Goal: Task Accomplishment & Management: Complete application form

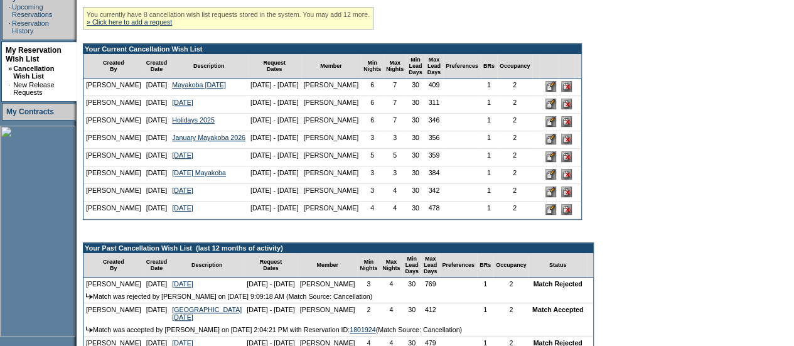
scroll to position [266, 0]
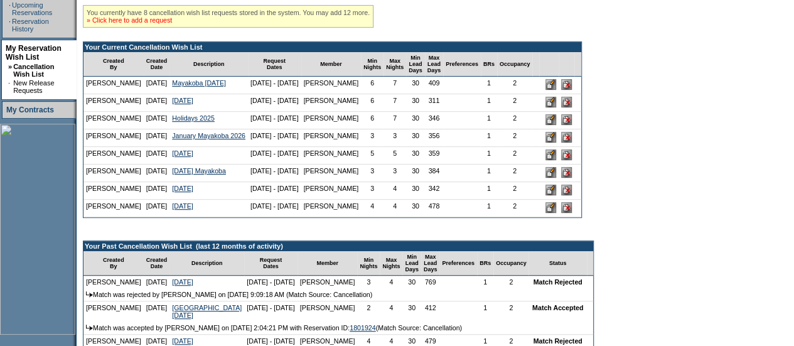
click at [142, 24] on link "» Click here to add a request" at bounding box center [129, 20] width 85 height 8
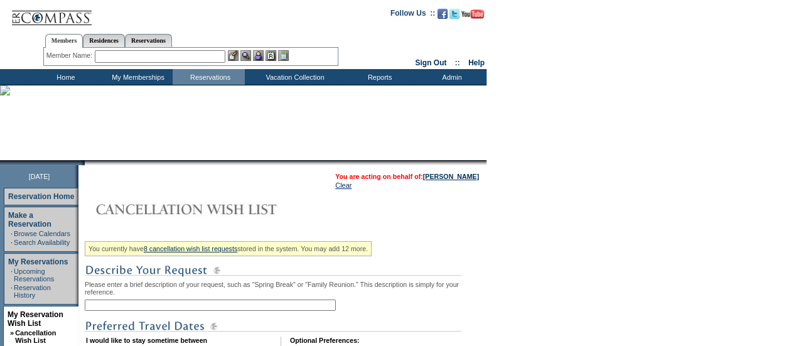
click at [114, 309] on input "text" at bounding box center [210, 304] width 251 height 11
click at [114, 309] on input "Mar" at bounding box center [210, 304] width 251 height 11
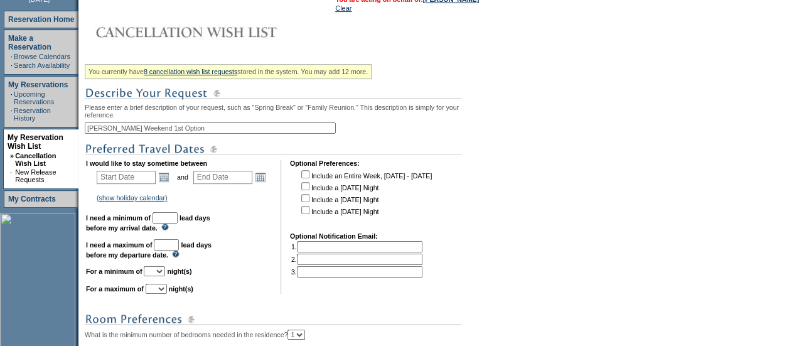
scroll to position [236, 0]
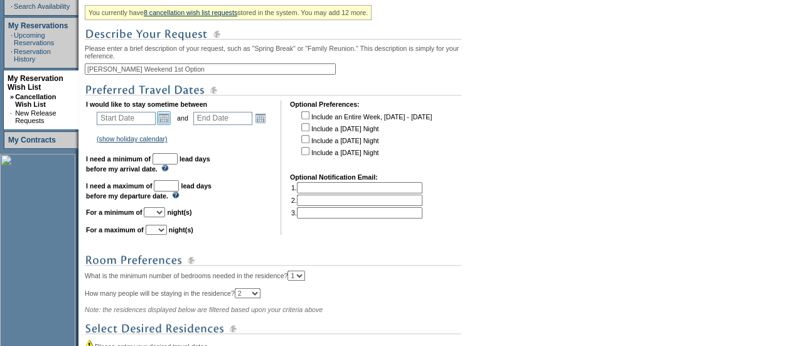
type input "Martin Luther King Weekend 1st Option"
click at [171, 120] on link "Open the calendar popup." at bounding box center [164, 118] width 14 height 14
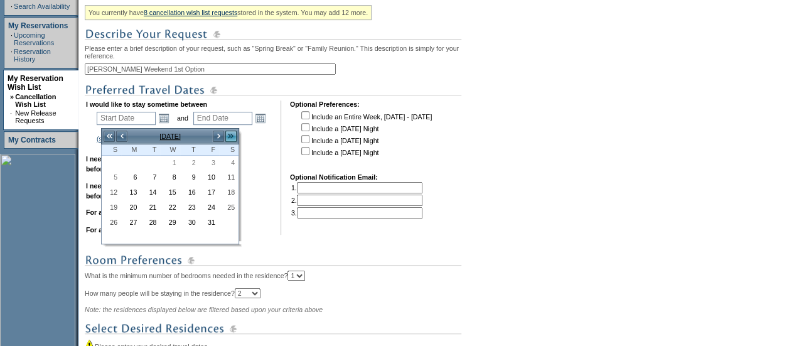
click at [229, 135] on link ">>" at bounding box center [231, 136] width 13 height 13
click at [207, 190] on link "16" at bounding box center [209, 193] width 18 height 14
type input "2026-01-16"
type input "2026-01-17"
type input "1/16/2026"
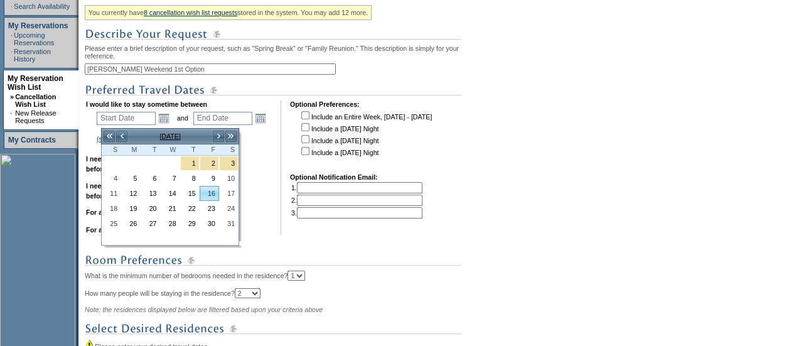
type input "1/17/2026"
type input "107"
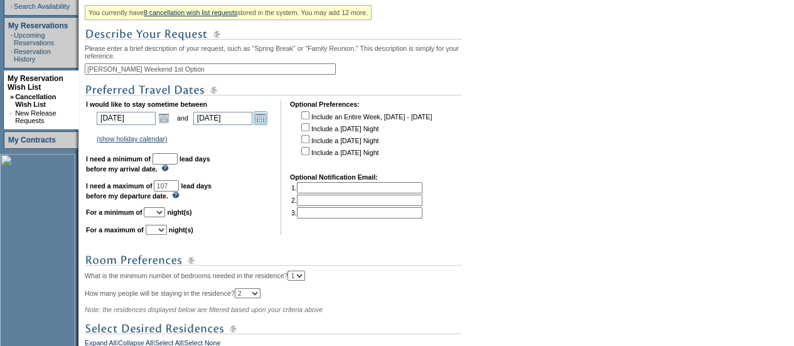
click at [266, 121] on link "Open the calendar popup." at bounding box center [261, 118] width 14 height 14
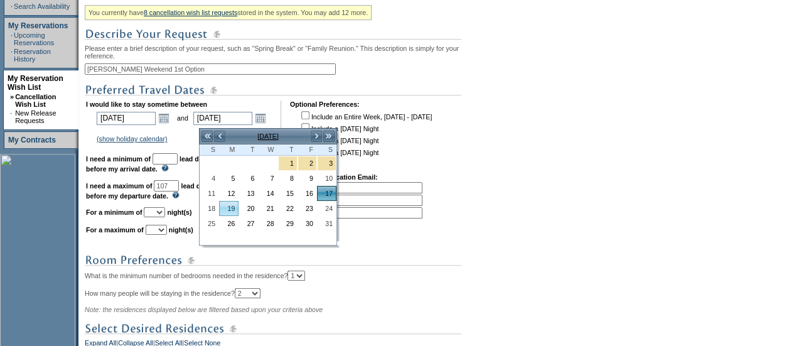
click at [232, 205] on link "19" at bounding box center [229, 208] width 18 height 14
type input "2026-01-19"
type input "1/19/2026"
type input "109"
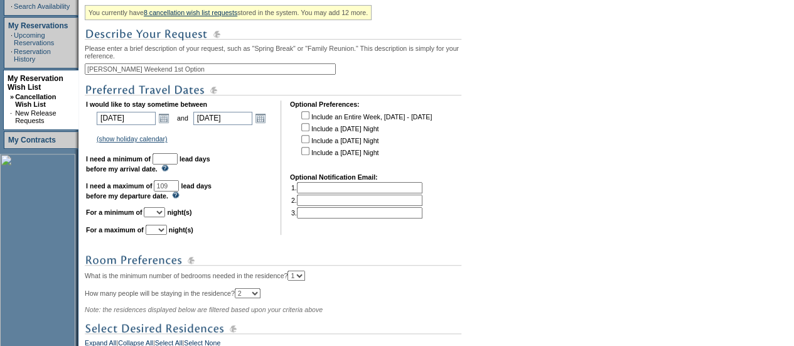
click at [178, 164] on input "text" at bounding box center [165, 158] width 25 height 11
type input "30"
click at [165, 215] on select "1 2 3 4 5 6 7 8 9 10 11 12 13 14" at bounding box center [154, 212] width 21 height 10
select select "2"
click at [159, 213] on select "1 2 3 4 5 6 7 8 9 10 11 12 13 14" at bounding box center [154, 212] width 21 height 10
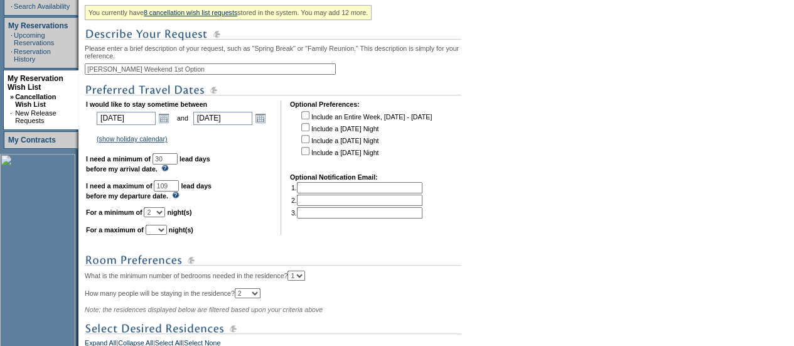
click at [167, 232] on select "1 2 3 4 5 6 7 8 9 10 11 12 13 14" at bounding box center [156, 230] width 21 height 10
select select "3"
click at [161, 230] on select "1 2 3 4 5 6 7 8 9 10 11 12 13 14" at bounding box center [156, 230] width 21 height 10
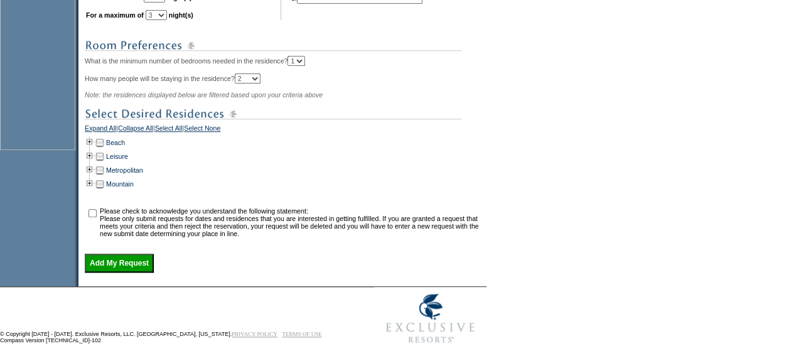
scroll to position [462, 0]
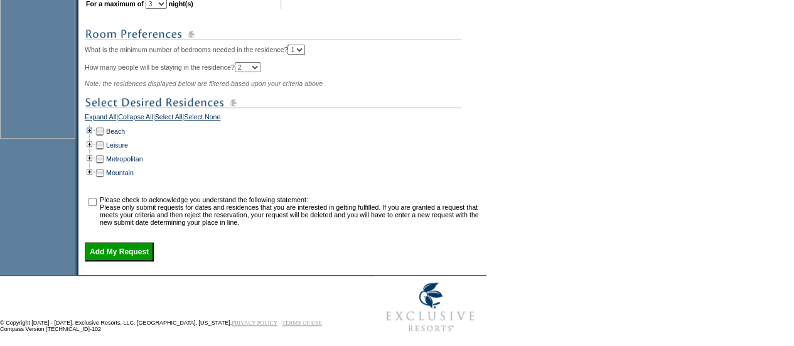
click at [91, 136] on td at bounding box center [90, 131] width 10 height 14
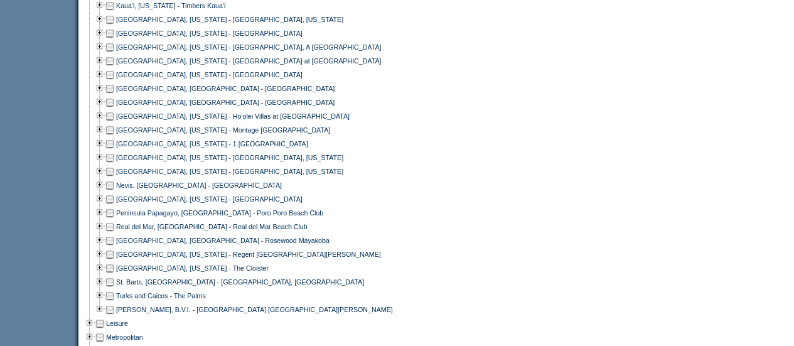
scroll to position [727, 0]
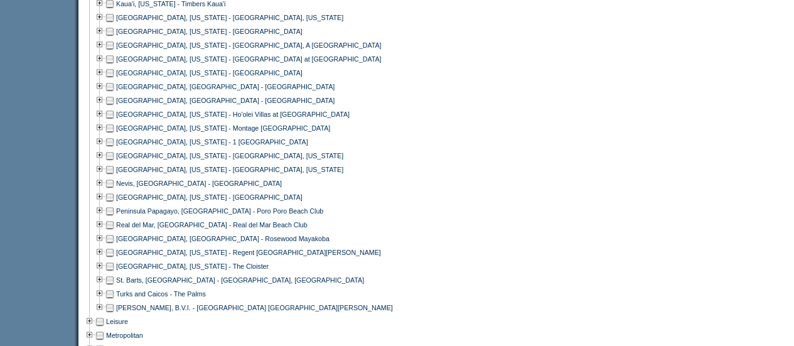
click at [115, 245] on td at bounding box center [110, 239] width 10 height 14
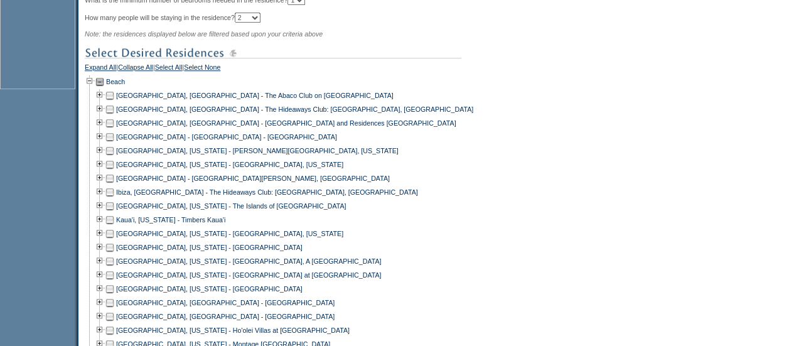
scroll to position [513, 0]
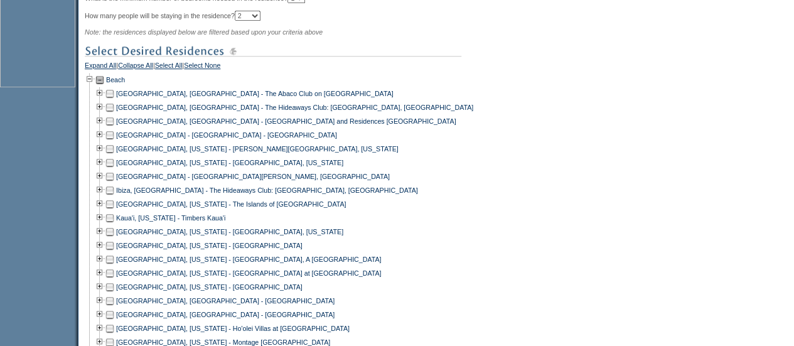
click at [112, 140] on td at bounding box center [110, 135] width 10 height 14
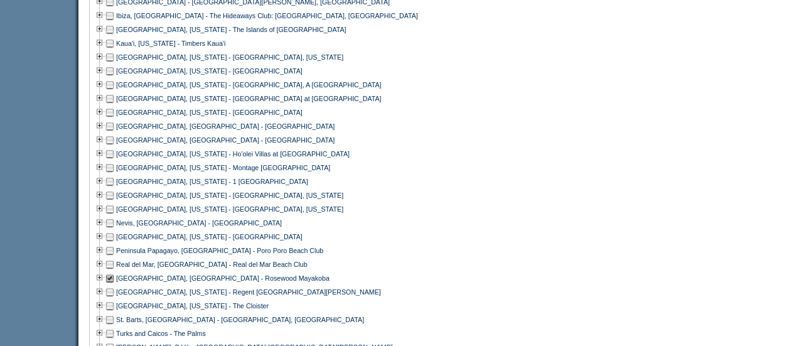
scroll to position [690, 0]
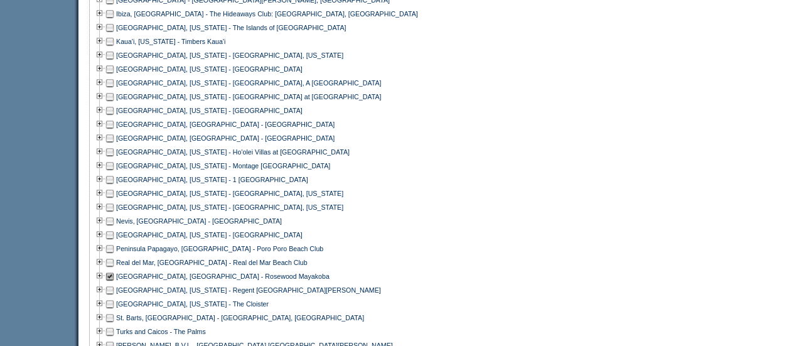
click at [114, 228] on td at bounding box center [110, 221] width 10 height 14
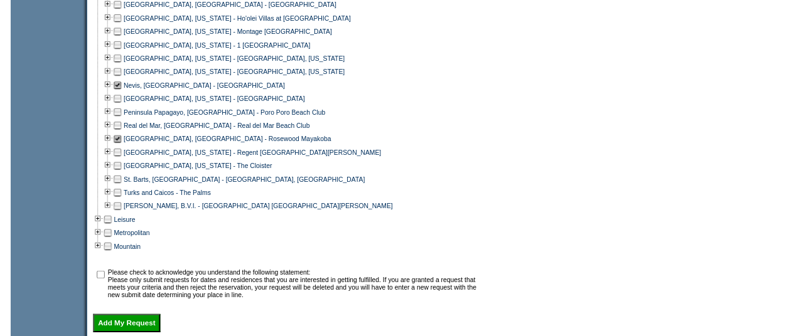
scroll to position [825, 0]
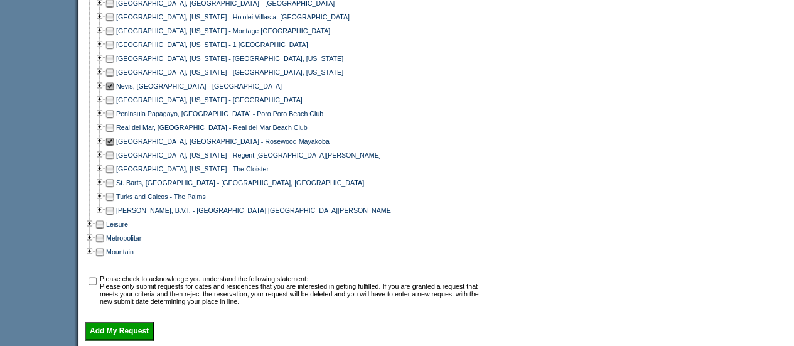
click at [97, 285] on input "checkbox" at bounding box center [92, 281] width 8 height 8
checkbox input "true"
click at [121, 340] on input "Add My Request" at bounding box center [119, 330] width 69 height 19
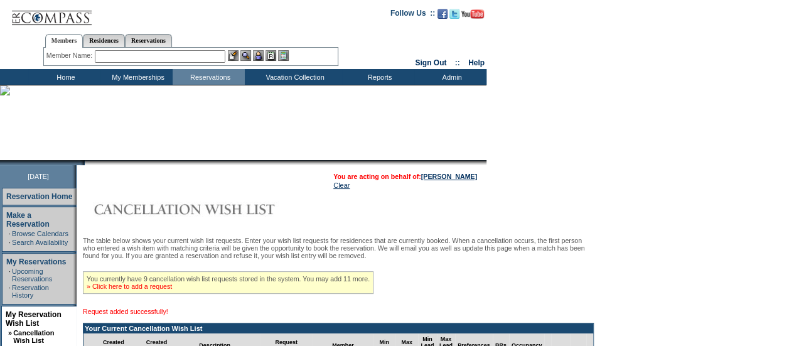
click at [131, 290] on link "» Click here to add a request" at bounding box center [129, 286] width 85 height 8
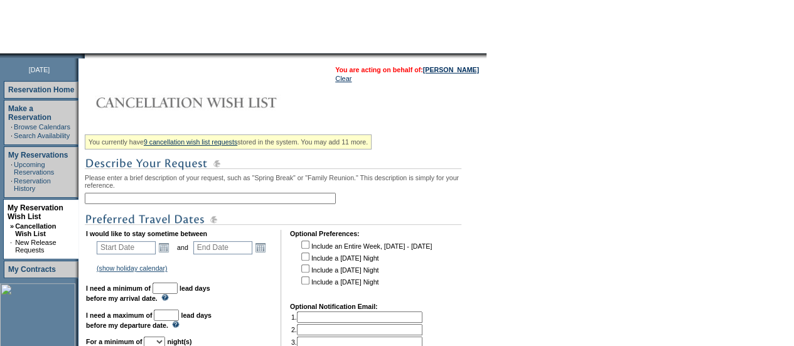
scroll to position [114, 0]
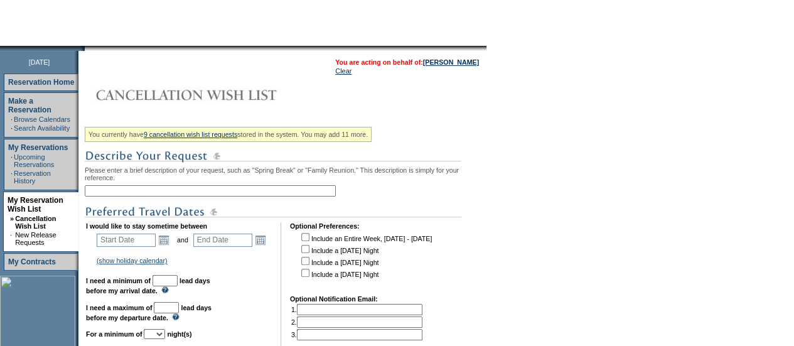
click at [246, 195] on input "text" at bounding box center [210, 190] width 251 height 11
click at [200, 193] on input "Martin Luther King Weekend 1st Option" at bounding box center [210, 190] width 251 height 11
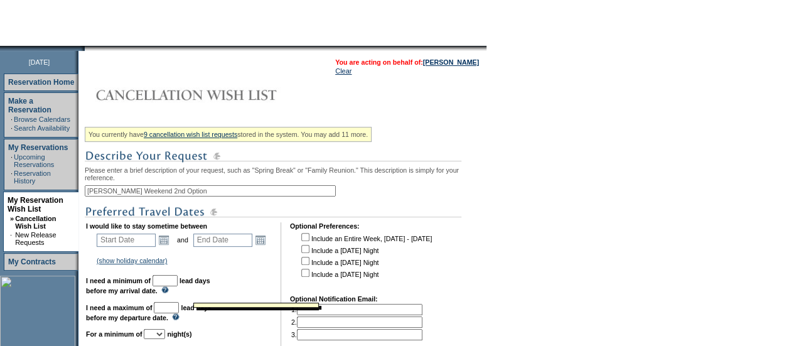
type input "Martin Luther King Weekend 2nd Option"
click at [178, 286] on input "text" at bounding box center [165, 280] width 25 height 11
type input "30"
click at [168, 242] on link "Open the calendar popup." at bounding box center [164, 240] width 14 height 14
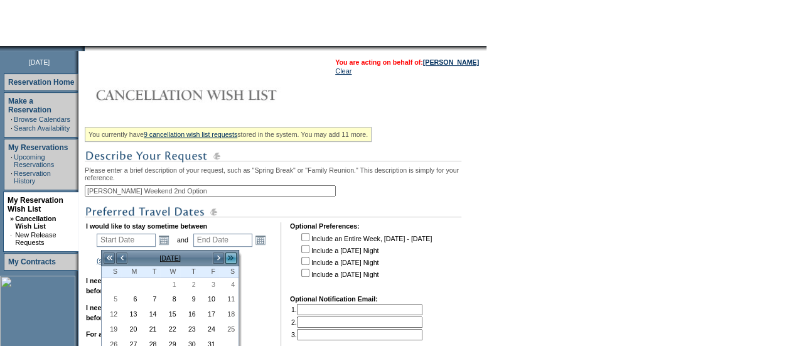
click at [232, 254] on link ">>" at bounding box center [231, 258] width 13 height 13
click at [109, 259] on link "<<" at bounding box center [109, 258] width 13 height 13
click at [210, 313] on link "16" at bounding box center [209, 315] width 18 height 14
type input "2026-01-16"
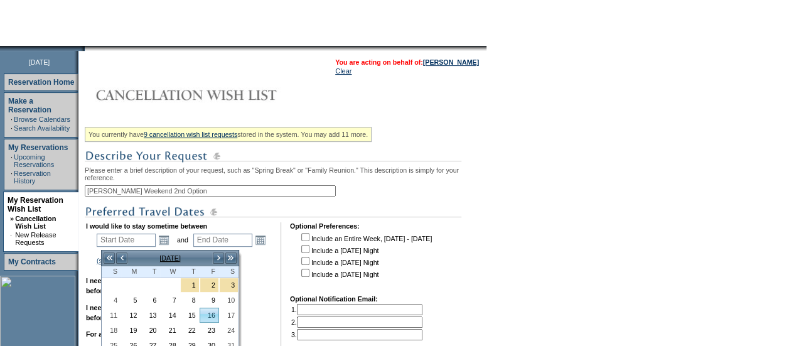
type input "2026-01-17"
type input "1/16/2026"
type input "1/17/2026"
type input "107"
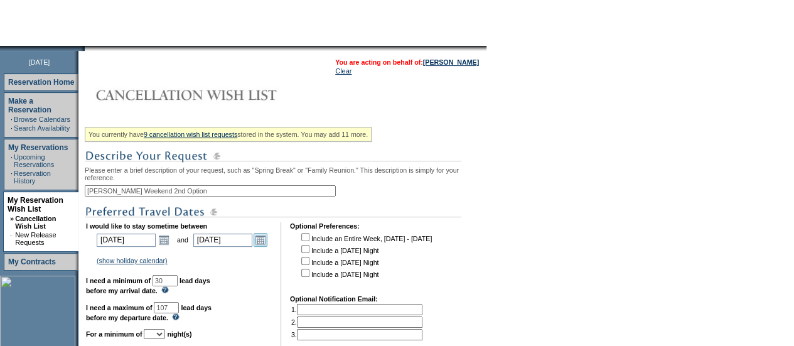
click at [262, 244] on link "Open the calendar popup." at bounding box center [261, 240] width 14 height 14
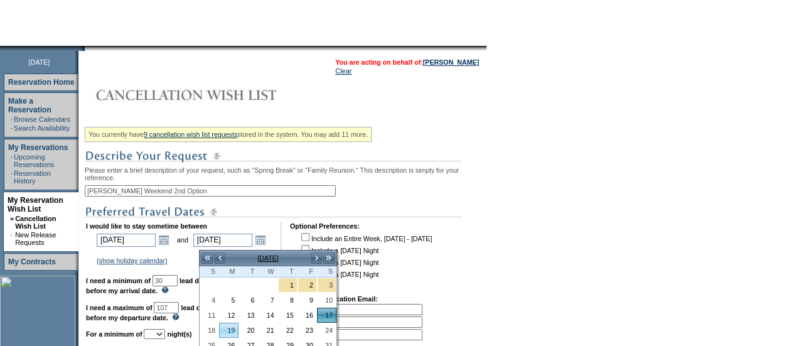
click at [232, 323] on link "19" at bounding box center [229, 330] width 18 height 14
type input "2026-01-19"
type input "1/19/2026"
type input "109"
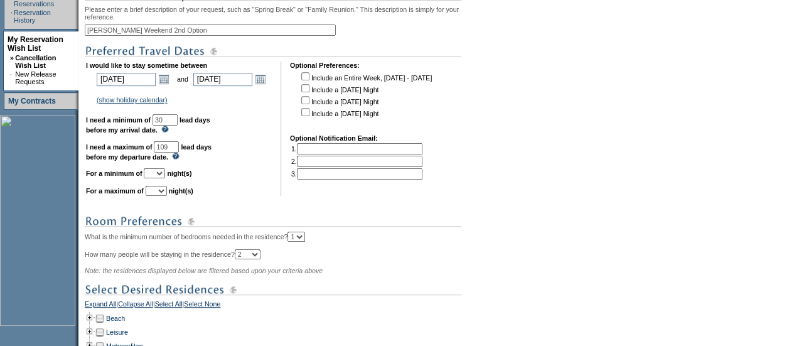
scroll to position [282, 0]
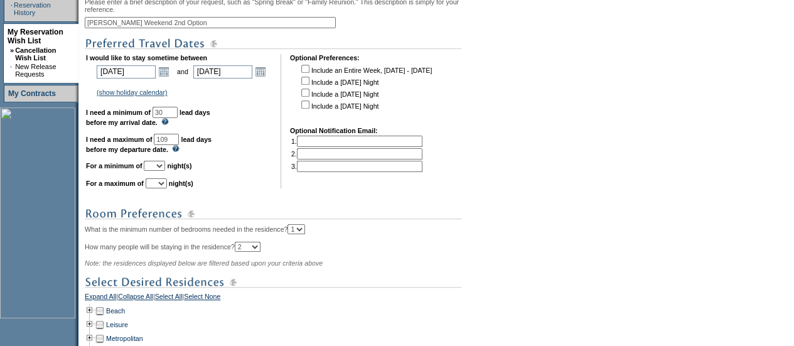
click at [165, 171] on select "1 2 3 4 5 6 7 8 9 10 11 12 13 14" at bounding box center [154, 166] width 21 height 10
select select "2"
click at [159, 166] on select "1 2 3 4 5 6 7 8 9 10 11 12 13 14" at bounding box center [154, 166] width 21 height 10
click at [167, 188] on select "1 2 3 4 5 6 7 8 9 10 11 12 13 14" at bounding box center [156, 183] width 21 height 10
select select "3"
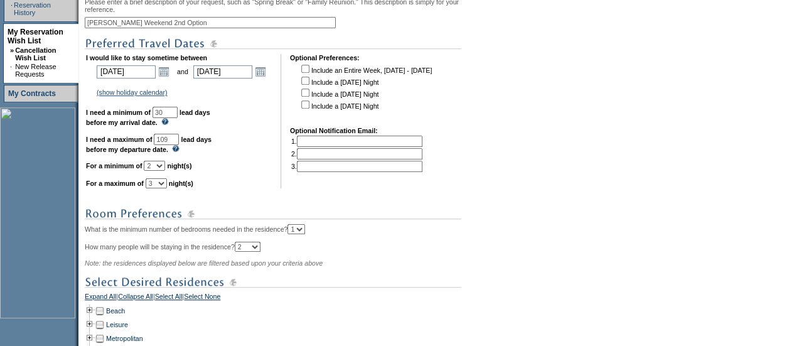
click at [161, 184] on select "1 2 3 4 5 6 7 8 9 10 11 12 13 14" at bounding box center [156, 183] width 21 height 10
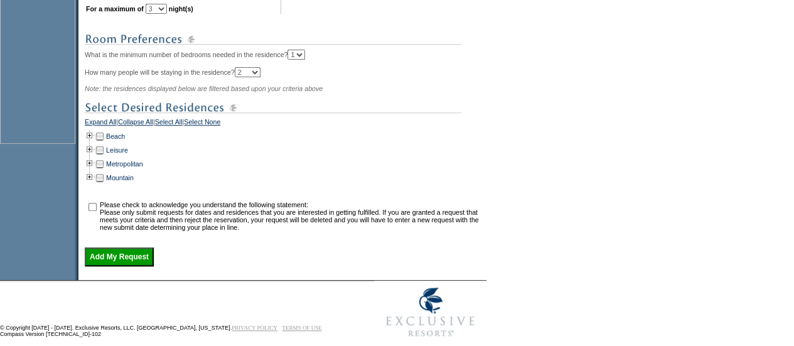
scroll to position [461, 0]
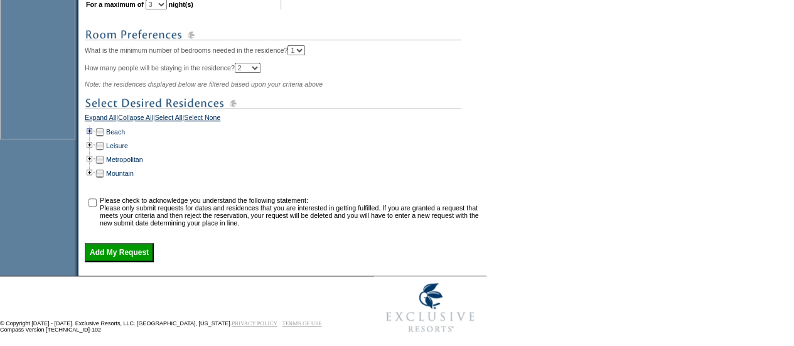
click at [95, 139] on td at bounding box center [90, 132] width 10 height 14
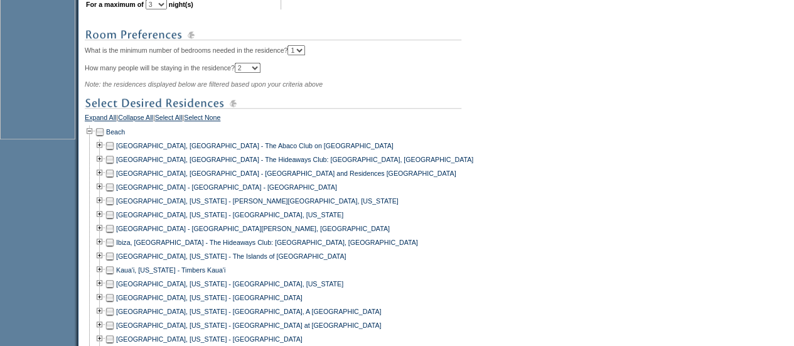
click at [114, 151] on td at bounding box center [110, 146] width 10 height 14
click at [115, 180] on td at bounding box center [110, 173] width 10 height 14
click at [114, 235] on td at bounding box center [110, 229] width 10 height 14
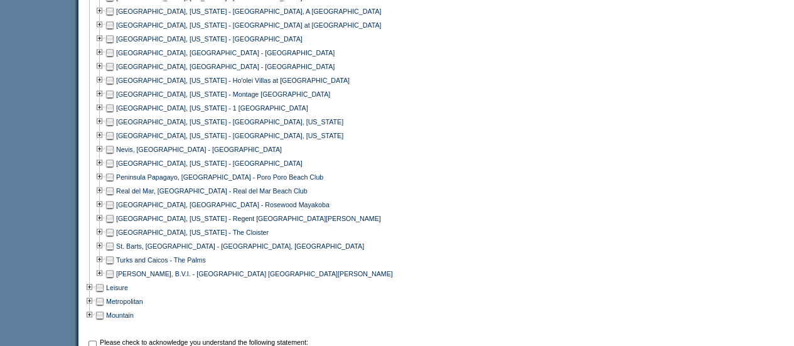
scroll to position [781, 0]
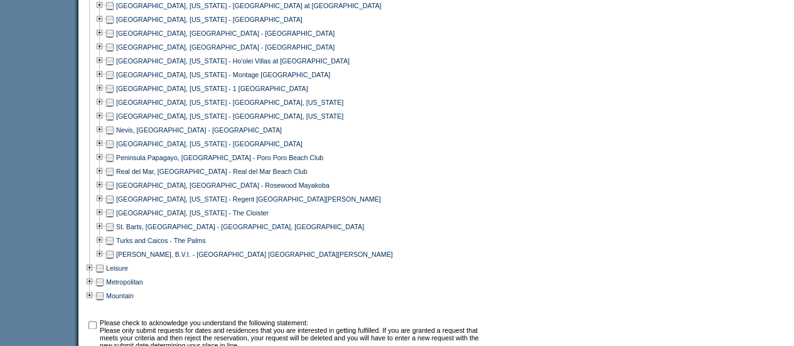
click at [114, 40] on td at bounding box center [110, 33] width 10 height 14
click at [115, 53] on td at bounding box center [110, 47] width 10 height 14
click at [114, 178] on td at bounding box center [110, 171] width 10 height 14
click at [114, 247] on td at bounding box center [110, 240] width 10 height 14
click at [114, 261] on td at bounding box center [110, 254] width 10 height 14
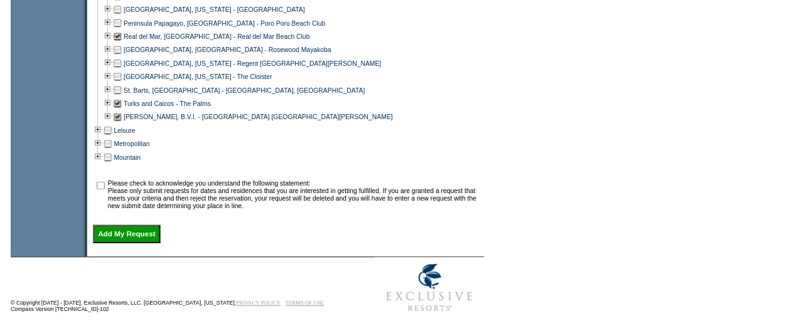
scroll to position [921, 0]
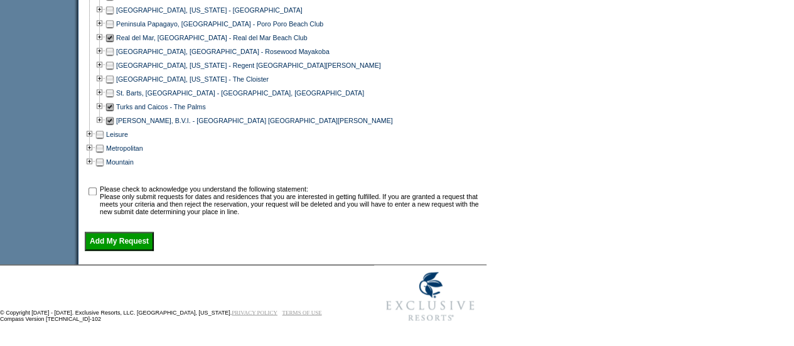
click at [94, 189] on input "checkbox" at bounding box center [92, 191] width 8 height 8
checkbox input "true"
click at [107, 245] on input "Add My Request" at bounding box center [119, 241] width 69 height 19
